Goal: Task Accomplishment & Management: Manage account settings

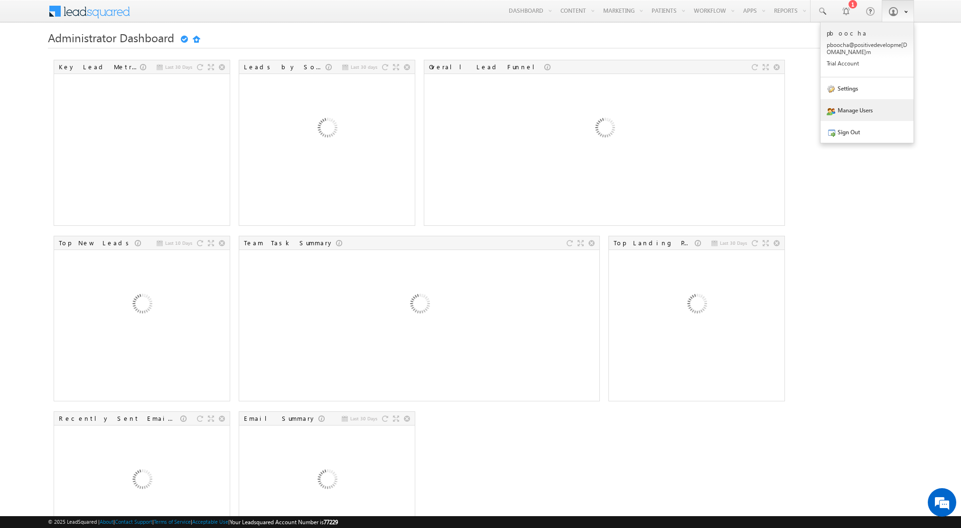
click at [856, 108] on link "Manage Users" at bounding box center [867, 110] width 93 height 22
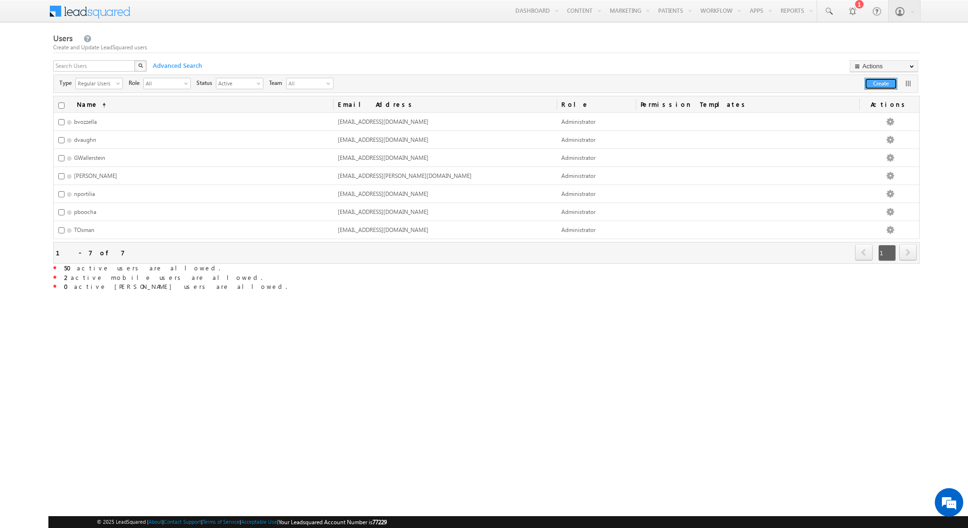
click at [873, 83] on button "Create" at bounding box center [881, 84] width 33 height 12
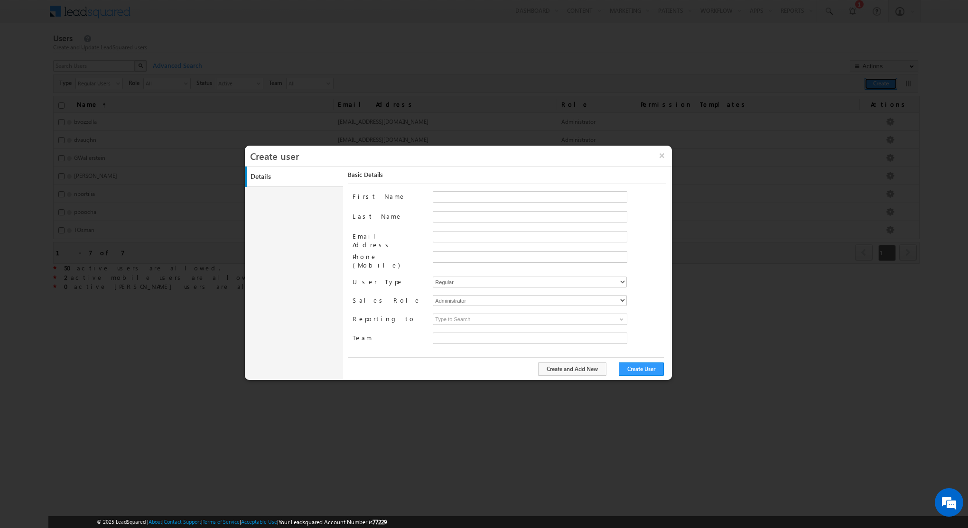
type input "bcb38f50-e211-11eb-94e4-120cab83a541"
click at [440, 196] on input "First Name" at bounding box center [530, 196] width 195 height 11
type input "Salman"
type input "Shamsi"
paste input "[EMAIL_ADDRESS][DOMAIN_NAME]"
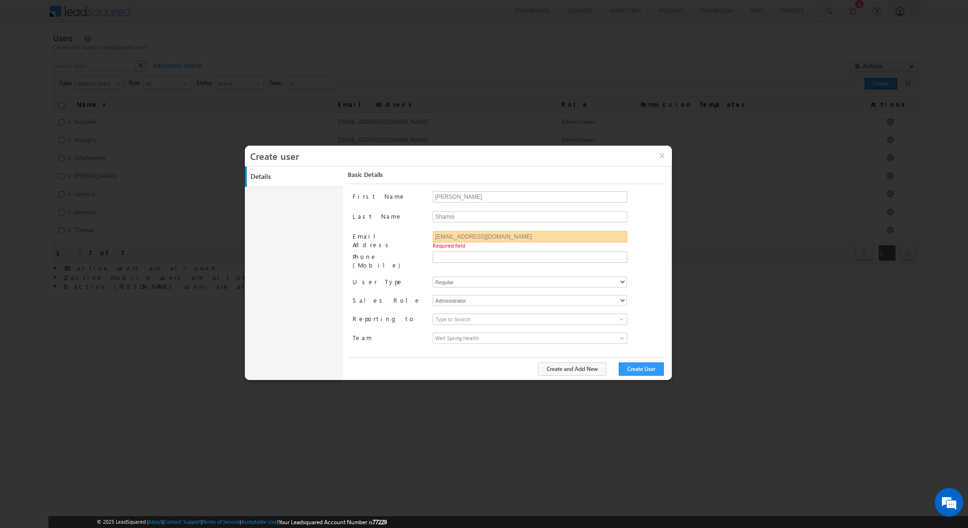
type input "[EMAIL_ADDRESS][DOMAIN_NAME]"
click at [443, 277] on div "Regular Mobile Marvin" at bounding box center [530, 282] width 194 height 11
click at [442, 277] on select "Regular Mobile Marvin" at bounding box center [530, 282] width 194 height 11
click at [433, 277] on select "Regular Mobile Marvin" at bounding box center [530, 282] width 194 height 11
click at [442, 277] on select "Regular Mobile Marvin" at bounding box center [530, 282] width 194 height 11
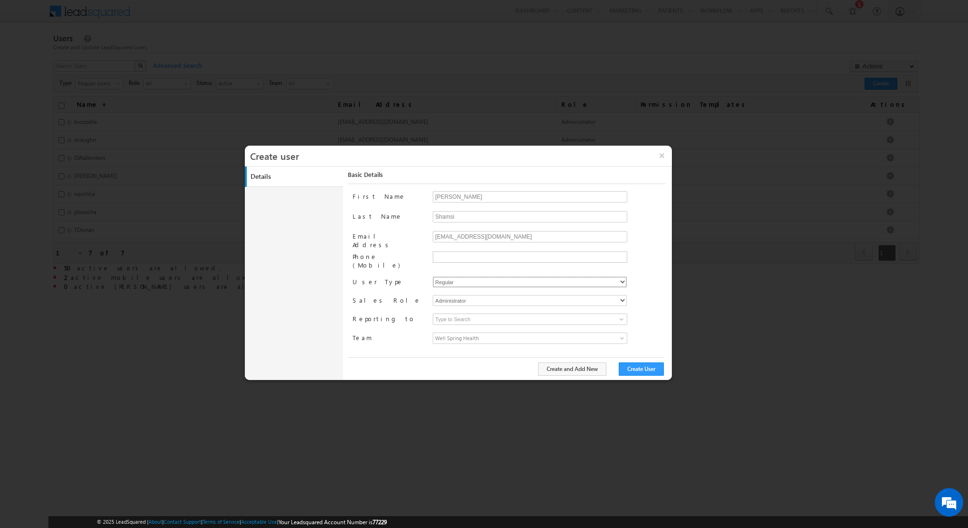
click at [433, 277] on select "Regular Mobile Marvin" at bounding box center [530, 282] width 194 height 11
click at [446, 296] on select "Administrator Marketing User Sales Manager Sales User" at bounding box center [530, 300] width 194 height 11
click at [446, 316] on input at bounding box center [530, 319] width 195 height 11
click at [447, 314] on input at bounding box center [530, 319] width 195 height 11
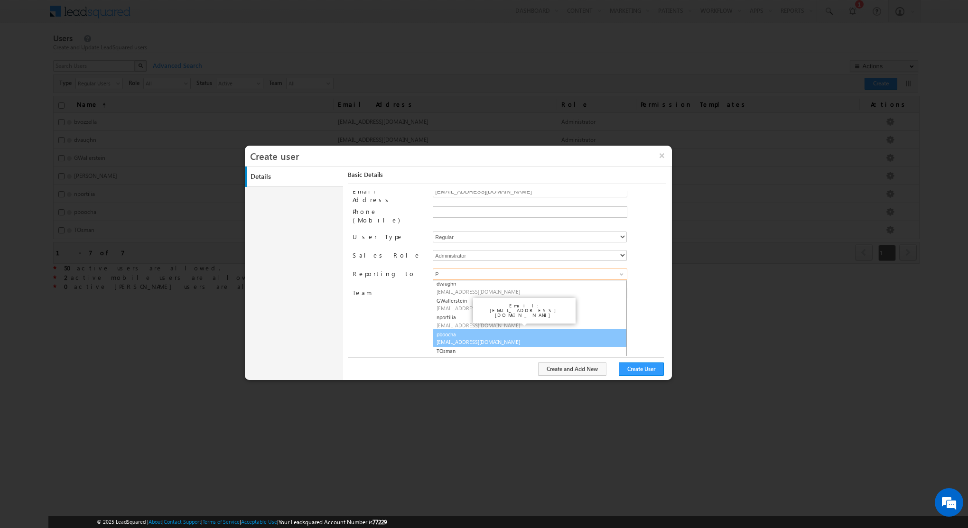
scroll to position [18, 0]
click at [455, 338] on span "[EMAIL_ADDRESS][DOMAIN_NAME]" at bounding box center [479, 341] width 85 height 7
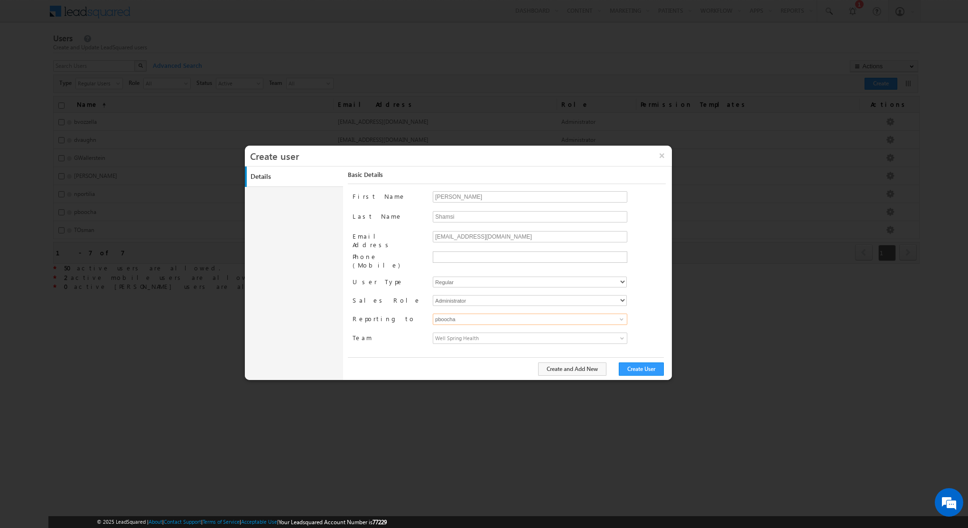
type input "pboocha"
click at [469, 333] on span "Well Spring Health" at bounding box center [505, 338] width 145 height 10
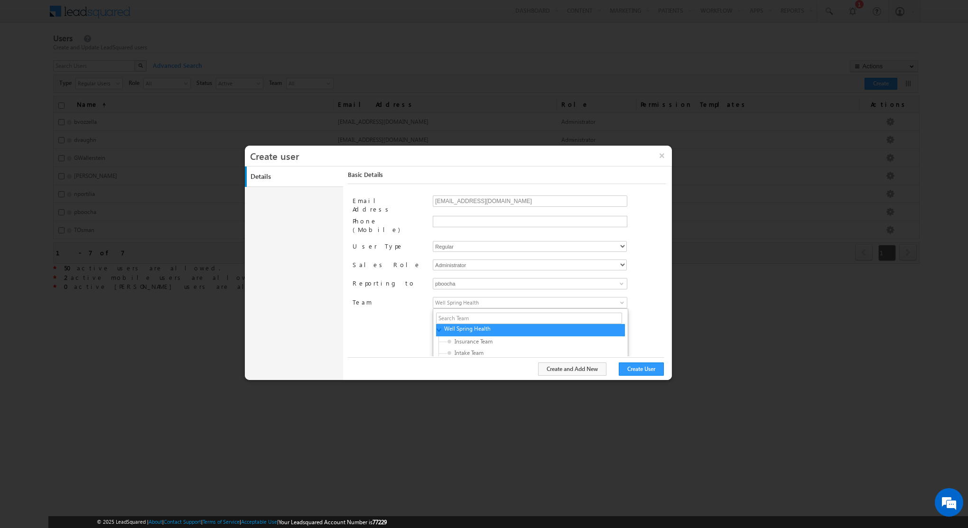
scroll to position [76, 0]
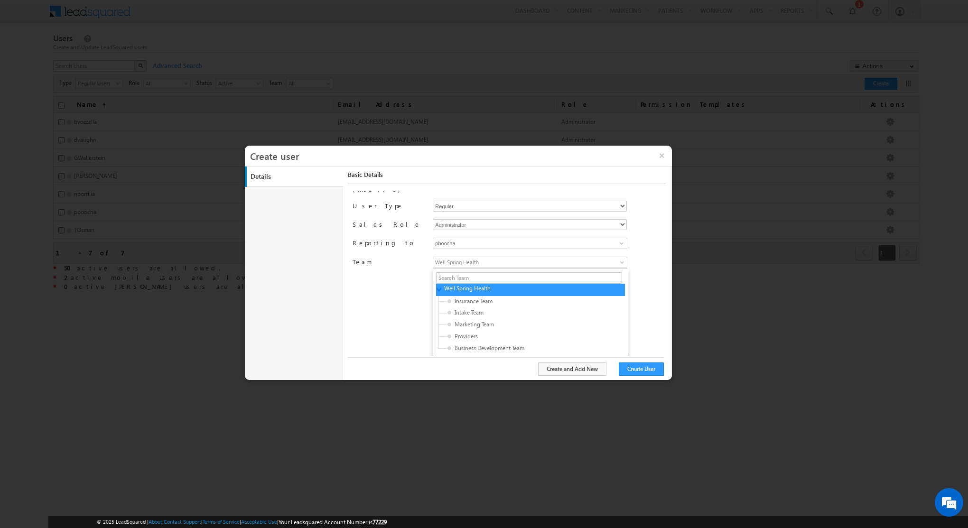
click at [376, 333] on div "First Name Salman Last Name Shamsi Email Address SShamsi@positivedevelopment.co…" at bounding box center [509, 273] width 313 height 165
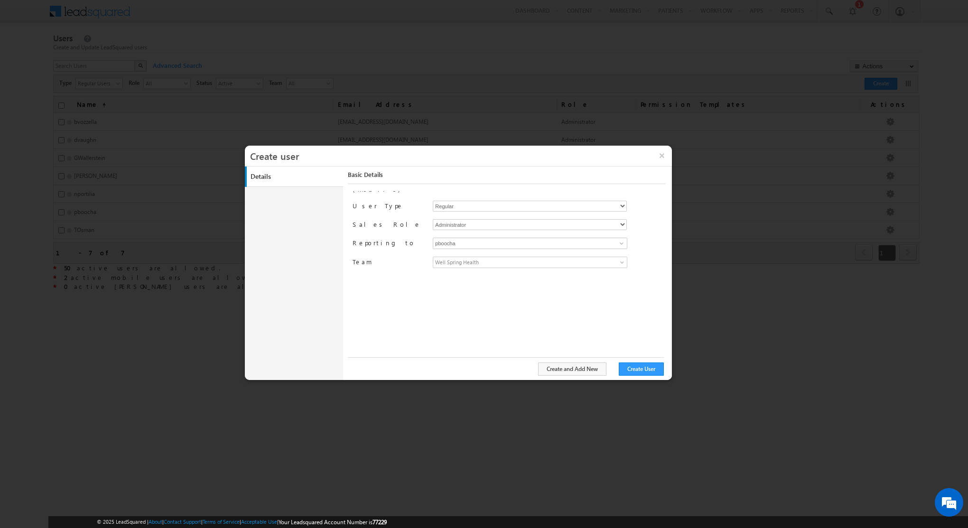
scroll to position [0, 0]
click at [633, 369] on button "Create User" at bounding box center [641, 369] width 45 height 13
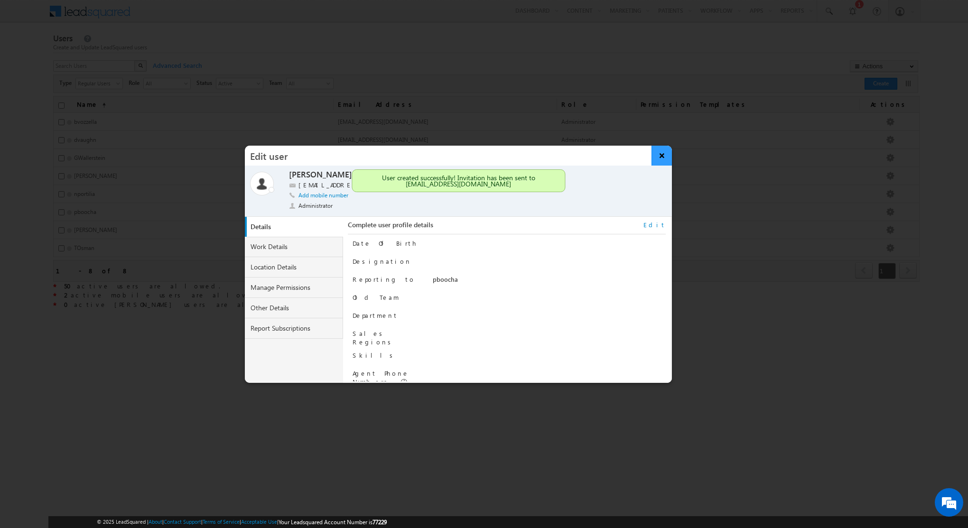
click at [667, 158] on button "×" at bounding box center [662, 156] width 20 height 20
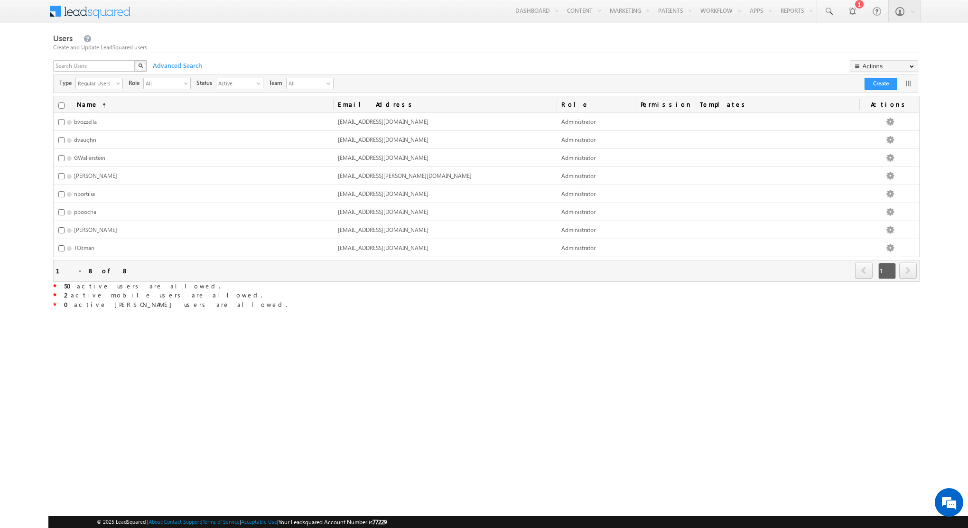
click at [202, 355] on html "Menu pboocha pbooc ha@po sitiv edeve lopme [DOMAIN_NAME]" at bounding box center [484, 177] width 968 height 355
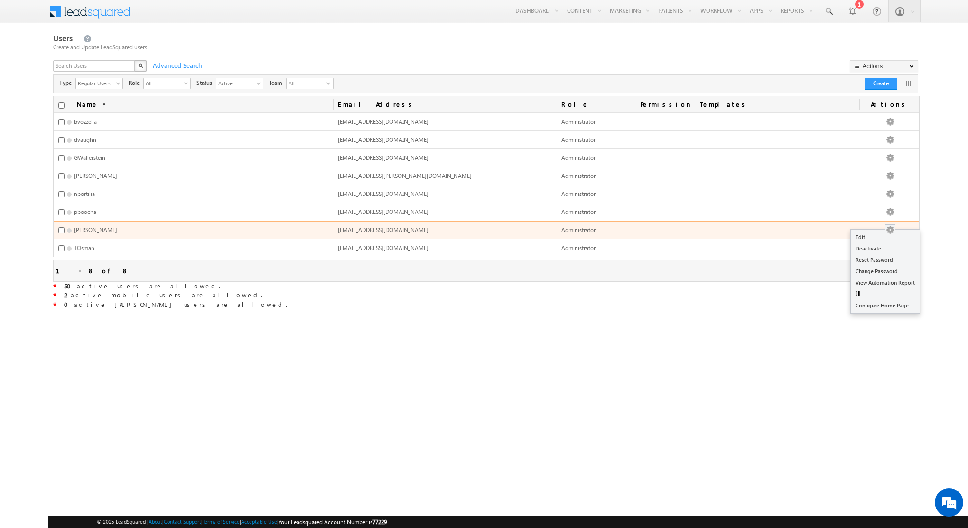
click at [894, 230] on button "button" at bounding box center [890, 229] width 9 height 9
click at [875, 258] on link "Reset Password" at bounding box center [869, 263] width 69 height 11
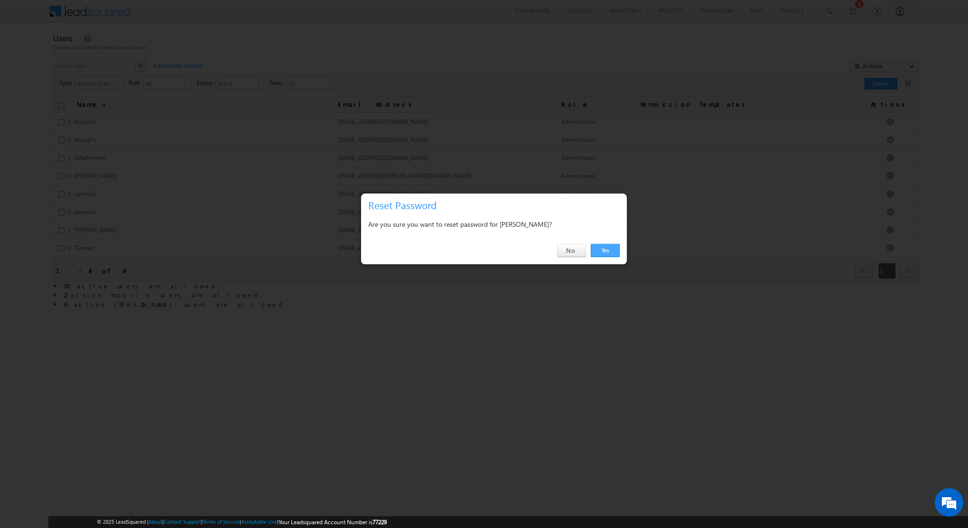
click at [602, 251] on link "Yes" at bounding box center [605, 250] width 29 height 13
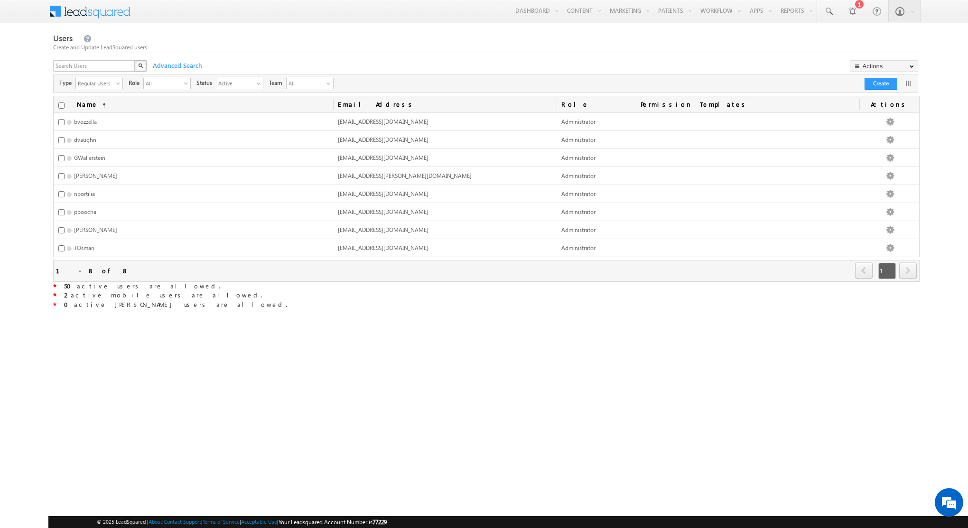
click at [310, 355] on html "Menu pboocha pbooc ha@po sitiv edeve lopme [DOMAIN_NAME]" at bounding box center [484, 177] width 968 height 355
